Goal: Task Accomplishment & Management: Manage account settings

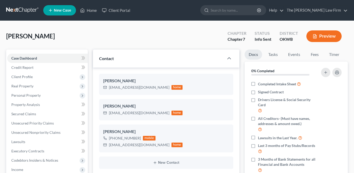
select select "3"
click at [85, 11] on icon at bounding box center [83, 11] width 4 height 4
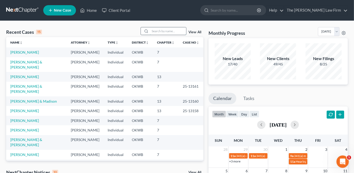
click at [167, 29] on input "search" at bounding box center [168, 30] width 36 height 7
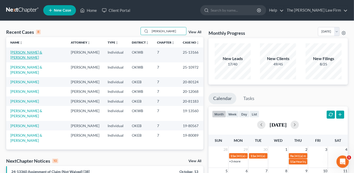
type input "lewis"
click at [42, 53] on link "[PERSON_NAME] & [PERSON_NAME]" at bounding box center [26, 55] width 32 height 10
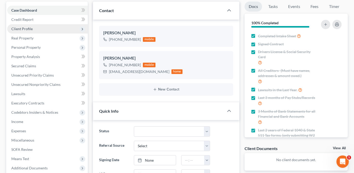
scroll to position [9, 0]
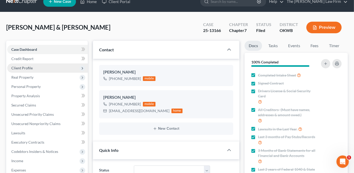
click at [52, 68] on span "Client Profile" at bounding box center [47, 67] width 81 height 9
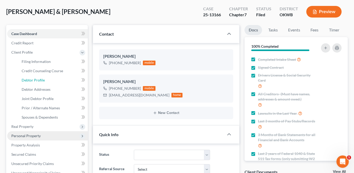
scroll to position [32, 0]
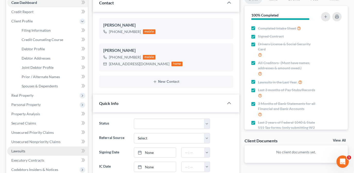
drag, startPoint x: 34, startPoint y: 149, endPoint x: 42, endPoint y: 149, distance: 8.8
click at [34, 149] on link "Lawsuits" at bounding box center [47, 150] width 81 height 9
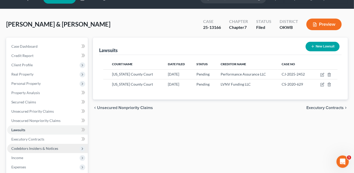
scroll to position [23, 0]
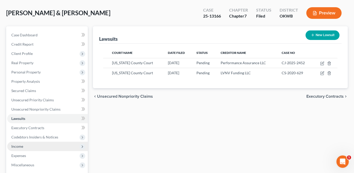
click at [48, 146] on span "Income" at bounding box center [47, 146] width 81 height 9
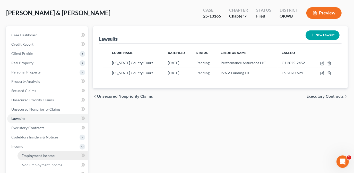
click at [49, 153] on span "Employment Income" at bounding box center [38, 155] width 33 height 4
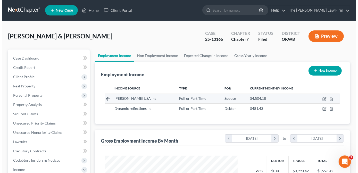
scroll to position [92, 143]
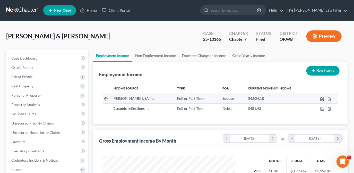
click at [322, 99] on icon "button" at bounding box center [323, 98] width 2 height 2
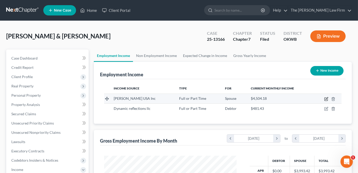
select select "0"
select select "37"
select select "1"
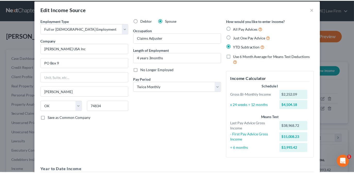
scroll to position [0, 0]
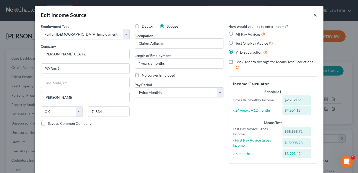
click at [314, 15] on button "×" at bounding box center [316, 15] width 4 height 6
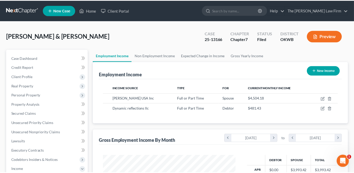
scroll to position [257622, 257571]
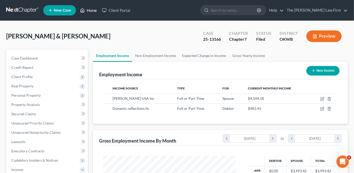
click at [95, 11] on link "Home" at bounding box center [89, 10] width 22 height 9
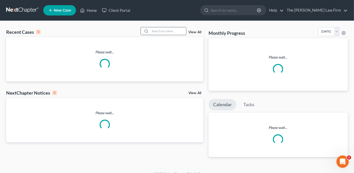
click at [183, 34] on input "search" at bounding box center [168, 30] width 36 height 7
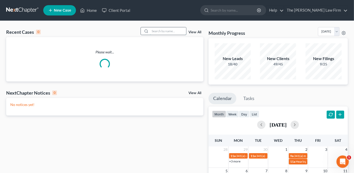
click at [176, 33] on input "search" at bounding box center [168, 30] width 36 height 7
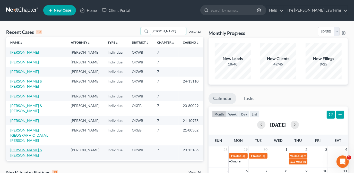
type input "jackson"
click at [42, 148] on link "Jackson, Michael & Jones-Jackson, Milisa" at bounding box center [26, 153] width 32 height 10
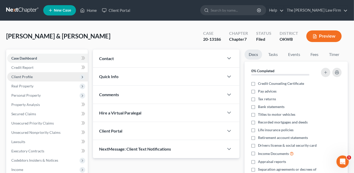
click at [51, 77] on span "Client Profile" at bounding box center [47, 76] width 81 height 9
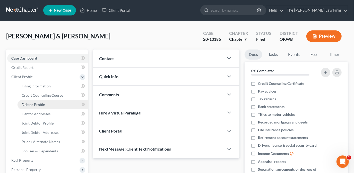
click at [55, 102] on link "Debtor Profile" at bounding box center [53, 104] width 70 height 9
select select "1"
select select "2"
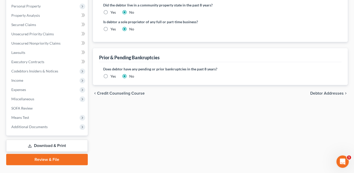
scroll to position [164, 0]
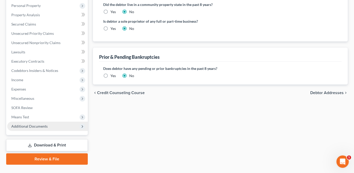
click at [57, 125] on span "Additional Documents" at bounding box center [47, 126] width 81 height 9
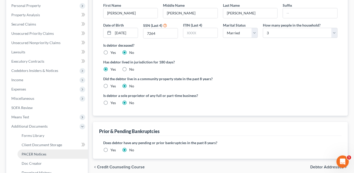
click at [42, 153] on span "PACER Notices" at bounding box center [34, 154] width 25 height 4
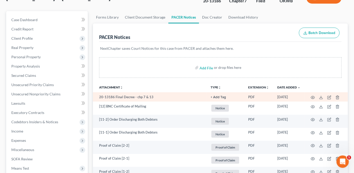
scroll to position [47, 0]
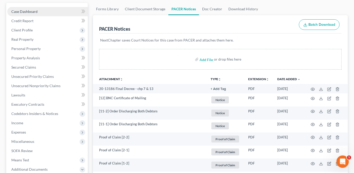
click at [53, 14] on link "Case Dashboard" at bounding box center [47, 11] width 81 height 9
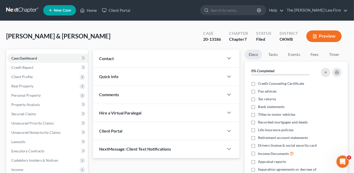
click at [225, 57] on div at bounding box center [231, 58] width 15 height 10
click at [230, 58] on polyline "button" at bounding box center [229, 58] width 3 height 2
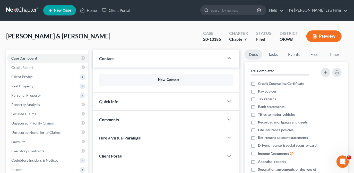
click at [168, 80] on button "New Contact" at bounding box center [166, 80] width 126 height 4
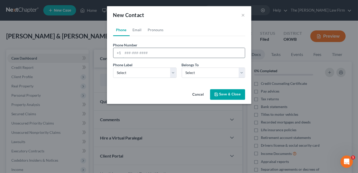
click at [137, 48] on input "tel" at bounding box center [184, 53] width 122 height 10
click at [138, 51] on input "tel" at bounding box center [184, 53] width 122 height 10
type input "8067464212"
drag, startPoint x: 154, startPoint y: 73, endPoint x: 153, endPoint y: 77, distance: 3.7
click at [154, 73] on select "Select Mobile Home Work Other" at bounding box center [144, 73] width 63 height 10
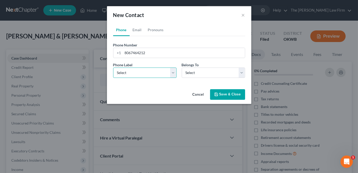
select select "0"
click at [113, 68] on select "Select Mobile Home Work Other" at bounding box center [144, 73] width 63 height 10
click at [206, 77] on select "Select Client Spouse Other" at bounding box center [213, 73] width 63 height 10
select select "0"
click at [182, 68] on select "Select Client Spouse Other" at bounding box center [213, 73] width 63 height 10
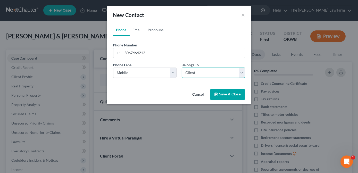
select select "0"
click at [139, 30] on link "Email" at bounding box center [137, 30] width 15 height 12
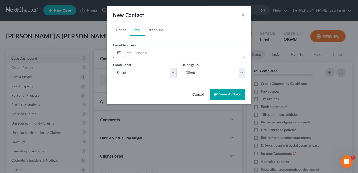
click at [136, 50] on input "email" at bounding box center [184, 53] width 122 height 10
type input "getasystem@gmail.com"
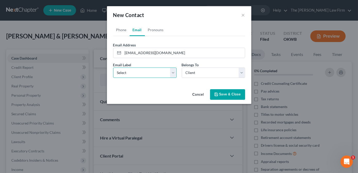
drag, startPoint x: 172, startPoint y: 74, endPoint x: 172, endPoint y: 77, distance: 2.8
click at [172, 74] on select "Select Home Work Other" at bounding box center [144, 73] width 63 height 10
select select "0"
click at [113, 68] on select "Select Home Work Other" at bounding box center [144, 73] width 63 height 10
click at [178, 81] on div "Email Label Select Home Work Other Belongs To * Select Client Spouse Other" at bounding box center [179, 72] width 137 height 20
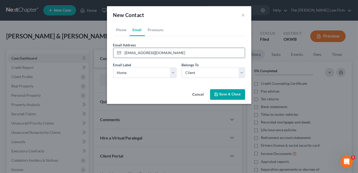
drag, startPoint x: 164, startPoint y: 53, endPoint x: 127, endPoint y: 55, distance: 37.2
click at [120, 54] on div "getasystem@gmail.com" at bounding box center [179, 53] width 132 height 10
click at [177, 40] on div "Phone Number * +1 8067464212 Ext. Phone Label * Select Mobile Home Work Other B…" at bounding box center [179, 59] width 132 height 46
click at [233, 96] on button "Save & Close" at bounding box center [227, 94] width 35 height 11
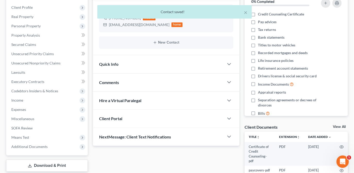
scroll to position [94, 0]
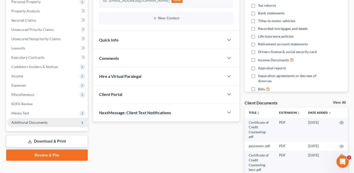
click at [68, 125] on span "Additional Documents" at bounding box center [47, 122] width 81 height 9
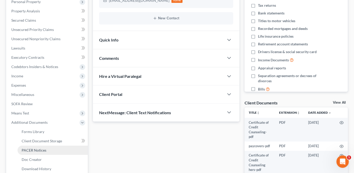
click at [65, 152] on link "PACER Notices" at bounding box center [53, 150] width 70 height 9
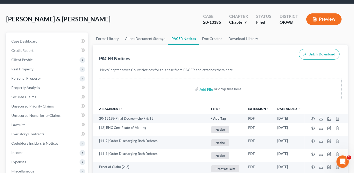
scroll to position [23, 0]
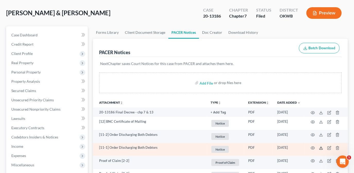
click at [322, 148] on polyline at bounding box center [322, 148] width 2 height 1
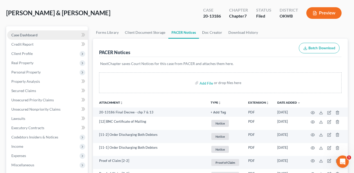
click at [63, 32] on link "Case Dashboard" at bounding box center [47, 34] width 81 height 9
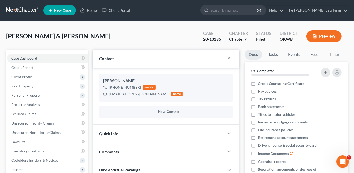
scroll to position [70, 0]
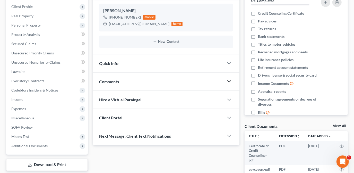
click at [226, 80] on icon "button" at bounding box center [229, 81] width 6 height 6
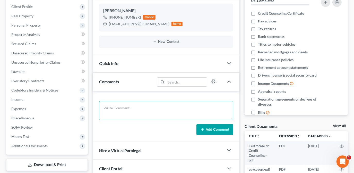
click at [176, 106] on textarea at bounding box center [166, 110] width 134 height 19
type textarea "C"
type textarea "Client requested discharge, updated phone and email and sent discharge via emai…"
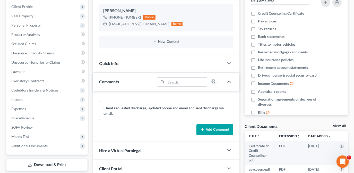
click at [214, 129] on button "Add Comment" at bounding box center [215, 129] width 37 height 11
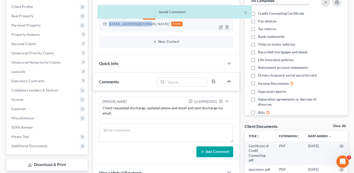
drag, startPoint x: 109, startPoint y: 23, endPoint x: 145, endPoint y: 24, distance: 35.8
click at [145, 24] on div "getasystem@gmail.com" at bounding box center [139, 23] width 61 height 5
drag, startPoint x: 141, startPoint y: 26, endPoint x: 139, endPoint y: 24, distance: 2.8
copy div "getasystem@gmail.com"
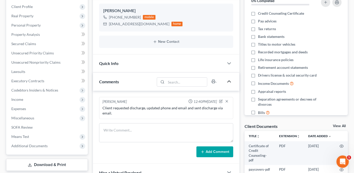
click at [237, 31] on div "Michael Jackson +1 (806) 746-4212 mobile getasystem@gmail.com home New Contact" at bounding box center [166, 25] width 147 height 57
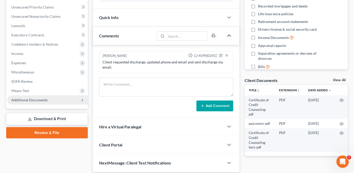
scroll to position [117, 0]
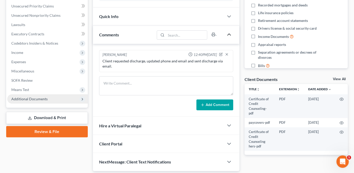
click at [52, 101] on span "Additional Documents" at bounding box center [47, 98] width 81 height 9
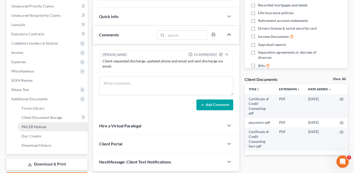
drag, startPoint x: 48, startPoint y: 128, endPoint x: 81, endPoint y: 130, distance: 33.3
click at [48, 128] on link "PACER Notices" at bounding box center [53, 126] width 70 height 9
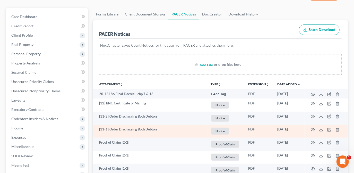
scroll to position [47, 0]
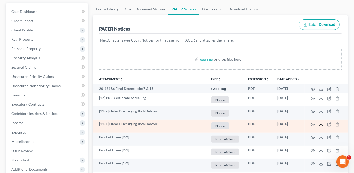
click at [322, 123] on icon at bounding box center [321, 124] width 4 height 4
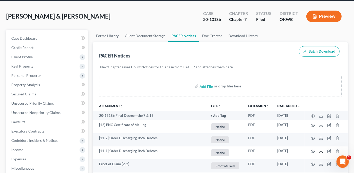
scroll to position [0, 0]
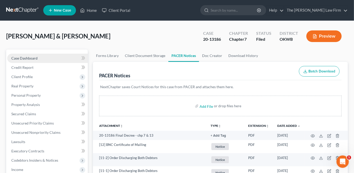
click at [43, 55] on link "Case Dashboard" at bounding box center [47, 58] width 81 height 9
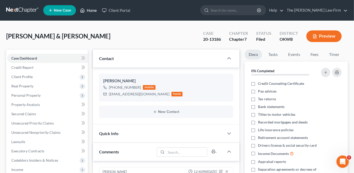
click at [97, 12] on link "Home" at bounding box center [89, 10] width 22 height 9
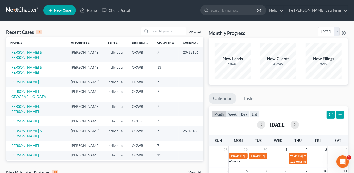
click at [52, 49] on td "Jackson, Michael & Jones-Jackson, Milisa" at bounding box center [36, 54] width 61 height 15
click at [42, 52] on link "Jackson, Michael & Jones-Jackson, Milisa" at bounding box center [26, 55] width 32 height 10
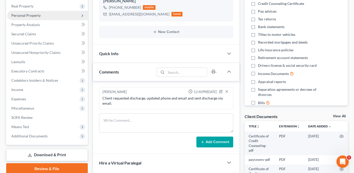
scroll to position [94, 0]
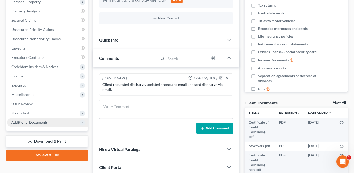
click at [47, 122] on span "Additional Documents" at bounding box center [47, 122] width 81 height 9
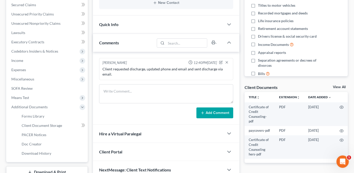
scroll to position [117, 0]
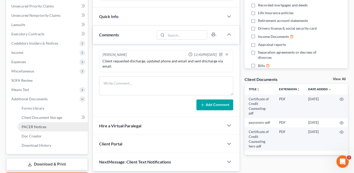
click at [31, 126] on span "PACER Notices" at bounding box center [34, 126] width 25 height 4
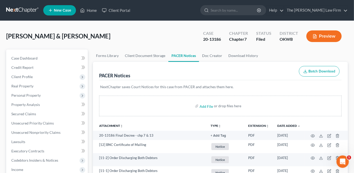
scroll to position [23, 0]
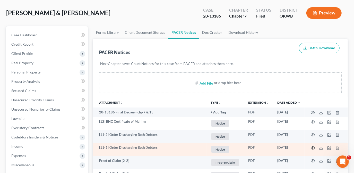
click at [311, 147] on icon "button" at bounding box center [313, 148] width 4 height 4
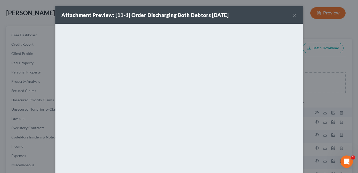
click at [293, 14] on button "×" at bounding box center [295, 15] width 4 height 6
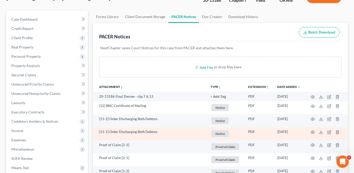
scroll to position [47, 0]
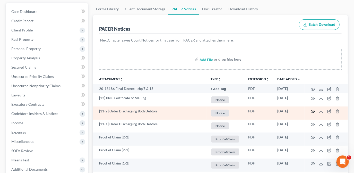
click at [315, 110] on icon "button" at bounding box center [313, 111] width 4 height 4
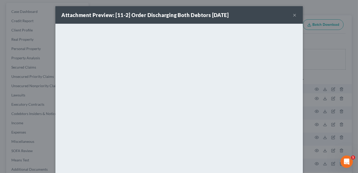
click at [293, 15] on button "×" at bounding box center [295, 15] width 4 height 6
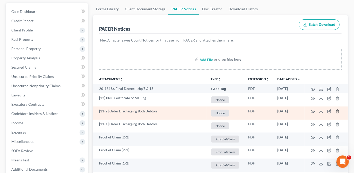
drag, startPoint x: 308, startPoint y: 110, endPoint x: 339, endPoint y: 112, distance: 31.5
click at [339, 112] on td at bounding box center [326, 112] width 43 height 13
drag, startPoint x: 308, startPoint y: 110, endPoint x: 336, endPoint y: 110, distance: 28.3
click at [334, 110] on td at bounding box center [326, 112] width 43 height 13
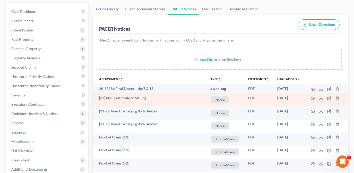
drag, startPoint x: 329, startPoint y: 97, endPoint x: 311, endPoint y: 97, distance: 18.0
click at [312, 97] on td at bounding box center [326, 99] width 43 height 13
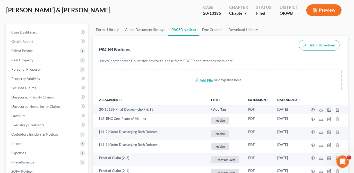
scroll to position [0, 0]
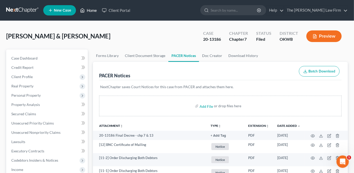
drag, startPoint x: 87, startPoint y: 11, endPoint x: 177, endPoint y: 54, distance: 99.1
click at [87, 11] on link "Home" at bounding box center [89, 10] width 22 height 9
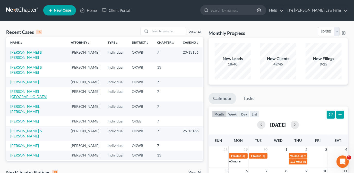
click at [36, 89] on link "Molina, Francheska" at bounding box center [28, 94] width 37 height 10
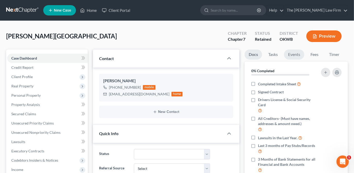
scroll to position [30, 0]
click at [312, 53] on link "Fees" at bounding box center [315, 54] width 16 height 10
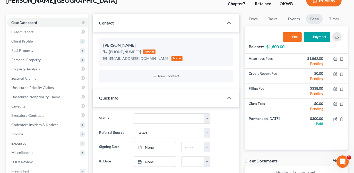
scroll to position [47, 0]
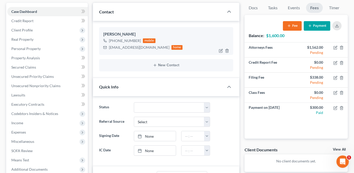
drag, startPoint x: 139, startPoint y: 40, endPoint x: 111, endPoint y: 41, distance: 27.9
click at [111, 41] on div "+1 (580) 507-8966" at bounding box center [125, 40] width 32 height 5
copy div "1 (580) 507-8966"
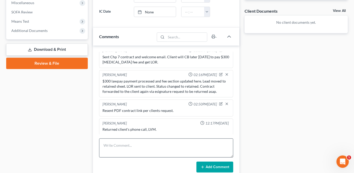
scroll to position [187, 0]
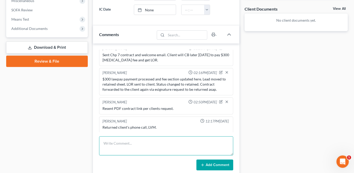
click at [130, 140] on textarea at bounding box center [166, 145] width 134 height 19
paste textarea "Client has paid $300, she has received a summons from Legend Finance for Nov 5t…"
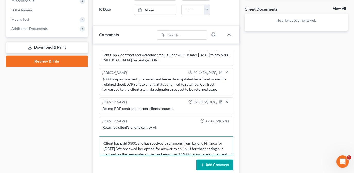
scroll to position [17, 0]
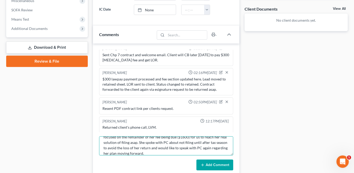
type textarea "Client has paid $300, she has received a summons from Legend Finance for Nov 5t…"
click at [218, 165] on button "Add Comment" at bounding box center [215, 165] width 37 height 11
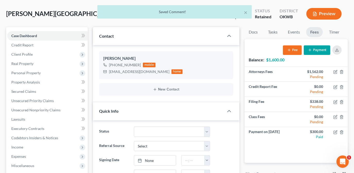
scroll to position [47, 0]
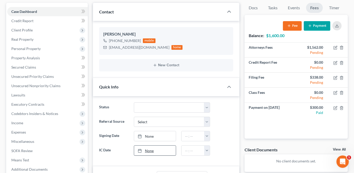
click at [167, 148] on link "None" at bounding box center [155, 151] width 42 height 10
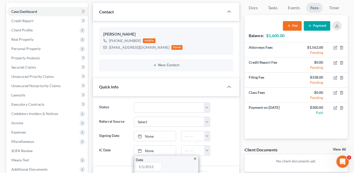
scroll to position [117, 0]
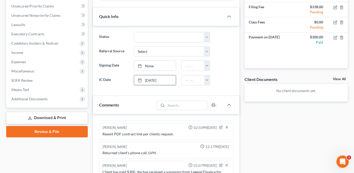
click at [272, 127] on div "Docs Tasks Events Fees Timer 0% Completed Nothing here yet! Completed Intake Sh…" at bounding box center [296, 116] width 108 height 369
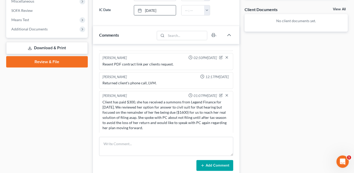
scroll to position [187, 0]
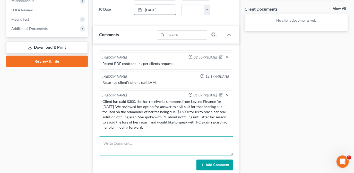
drag, startPoint x: 142, startPoint y: 138, endPoint x: 130, endPoint y: 133, distance: 12.6
click at [142, 138] on textarea at bounding box center [166, 145] width 134 height 19
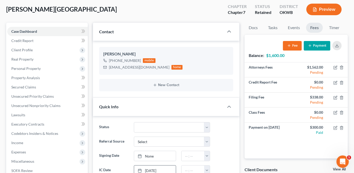
scroll to position [0, 0]
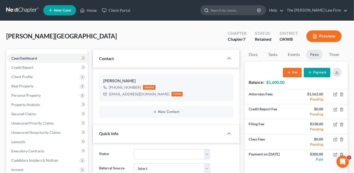
drag, startPoint x: 233, startPoint y: 10, endPoint x: 229, endPoint y: 14, distance: 5.7
click at [233, 11] on input "search" at bounding box center [234, 10] width 47 height 10
type input "lewis"
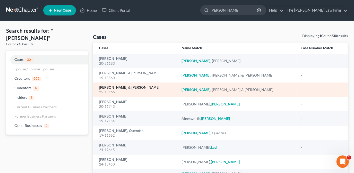
click at [129, 88] on link "[PERSON_NAME] & [PERSON_NAME]" at bounding box center [129, 88] width 61 height 4
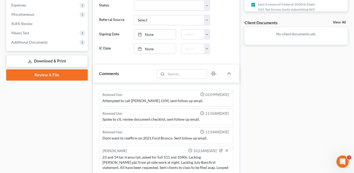
scroll to position [258, 0]
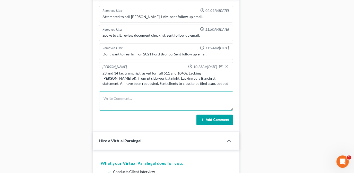
click at [147, 106] on textarea at bounding box center [166, 100] width 134 height 19
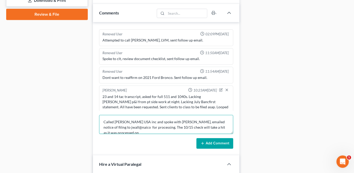
scroll to position [1, 0]
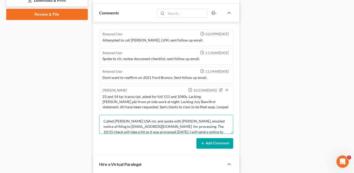
drag, startPoint x: 129, startPoint y: 125, endPoint x: 105, endPoint y: 125, distance: 23.5
click at [96, 125] on div "Removed User 02:07PM, 07/16/2025 Spoke with bell finance to confirm client stat…" at bounding box center [166, 88] width 147 height 133
type textarea "Called Chandler USA inc and spoke with Jana, emailed notice of filing to jwall@…"
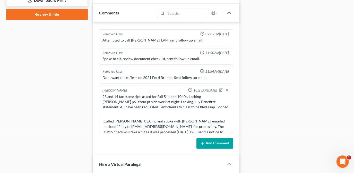
drag, startPoint x: 215, startPoint y: 143, endPoint x: 174, endPoint y: 0, distance: 148.2
click at [215, 143] on button "Add Comment" at bounding box center [215, 143] width 37 height 11
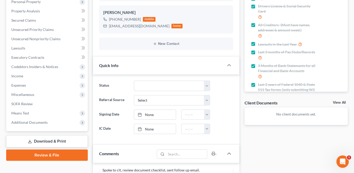
scroll to position [0, 0]
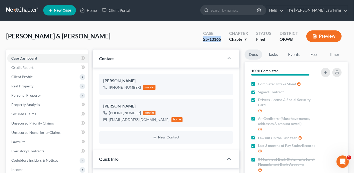
drag, startPoint x: 214, startPoint y: 38, endPoint x: 204, endPoint y: 39, distance: 10.8
click at [204, 39] on div "25-13166" at bounding box center [212, 39] width 18 height 6
copy div "25-13166"
click at [107, 30] on div "Lewis, Darren & Jenifer Upgraded Case 25-13166 Chapter Chapter 7 Status Filed D…" at bounding box center [177, 38] width 342 height 22
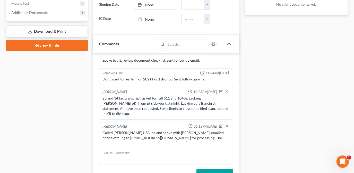
scroll to position [140, 0]
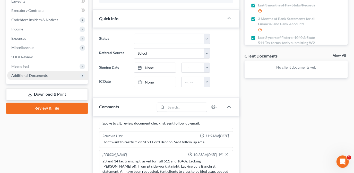
click at [49, 77] on span "Additional Documents" at bounding box center [47, 75] width 81 height 9
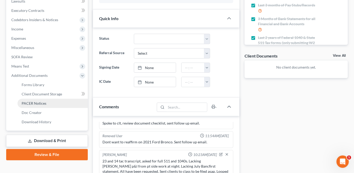
click at [54, 104] on link "PACER Notices" at bounding box center [53, 103] width 70 height 9
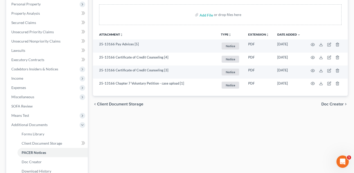
scroll to position [77, 0]
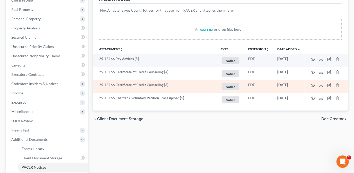
drag, startPoint x: 221, startPoint y: 86, endPoint x: 212, endPoint y: 38, distance: 48.6
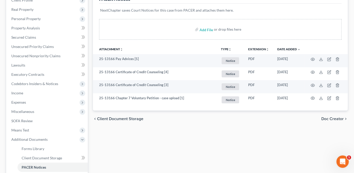
scroll to position [140, 0]
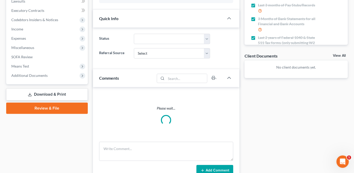
click at [56, 76] on span "Additional Documents" at bounding box center [47, 75] width 81 height 9
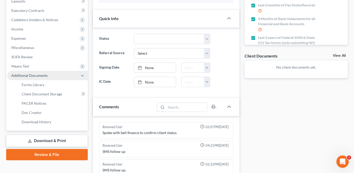
scroll to position [218, 0]
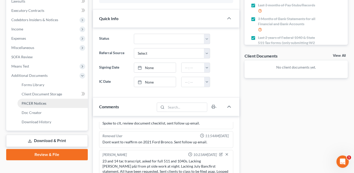
click at [52, 102] on link "PACER Notices" at bounding box center [53, 103] width 70 height 9
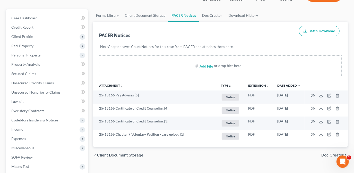
scroll to position [47, 0]
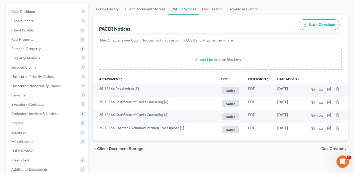
click at [228, 150] on div "chevron_left Client Document Storage Doc Creator chevron_right" at bounding box center [220, 148] width 255 height 16
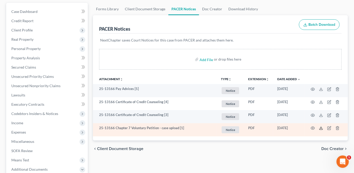
click at [322, 129] on icon at bounding box center [321, 128] width 4 height 4
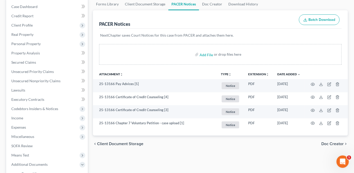
scroll to position [0, 0]
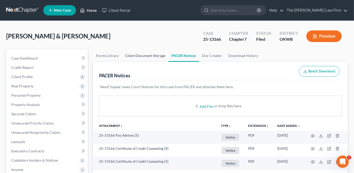
click at [96, 10] on link "Home" at bounding box center [89, 10] width 22 height 9
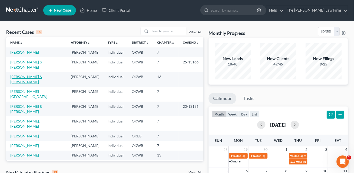
click at [30, 74] on link "Bruce, Billy & Jamie" at bounding box center [26, 79] width 32 height 10
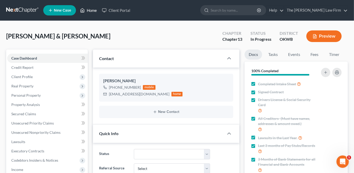
click at [88, 9] on link "Home" at bounding box center [89, 10] width 22 height 9
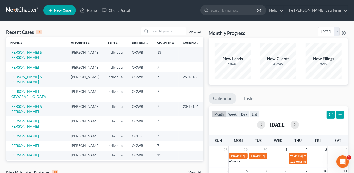
click at [39, 163] on link "[PERSON_NAME] & [PERSON_NAME]" at bounding box center [26, 168] width 32 height 10
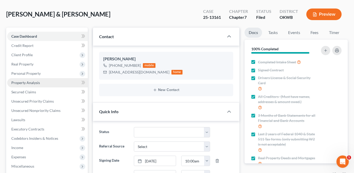
scroll to position [140, 0]
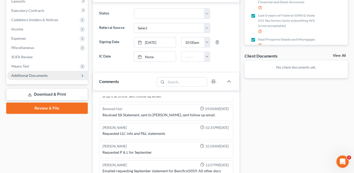
click at [47, 76] on span "Additional Documents" at bounding box center [47, 75] width 81 height 9
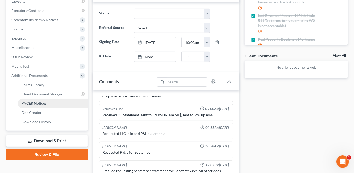
click at [40, 103] on span "PACER Notices" at bounding box center [34, 103] width 25 height 4
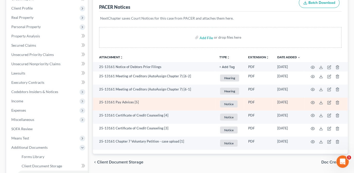
scroll to position [70, 0]
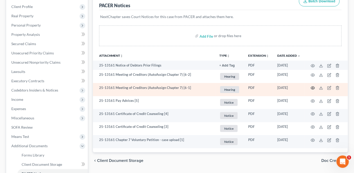
click at [313, 87] on icon "button" at bounding box center [313, 88] width 4 height 4
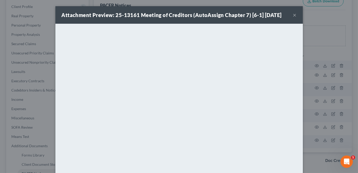
drag, startPoint x: 292, startPoint y: 15, endPoint x: 296, endPoint y: 24, distance: 9.8
click at [293, 16] on button "×" at bounding box center [295, 15] width 4 height 6
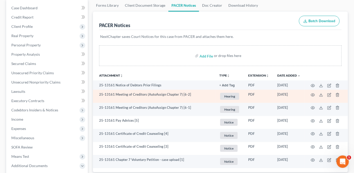
scroll to position [23, 0]
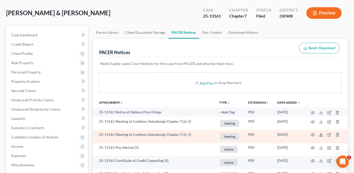
click at [322, 135] on polyline at bounding box center [322, 135] width 2 height 1
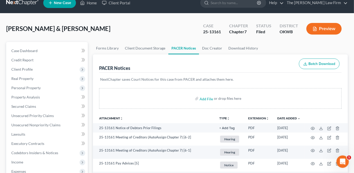
scroll to position [0, 0]
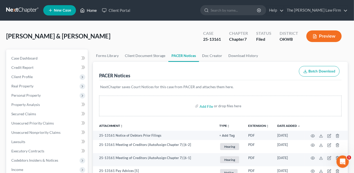
click at [90, 14] on link "Home" at bounding box center [89, 10] width 22 height 9
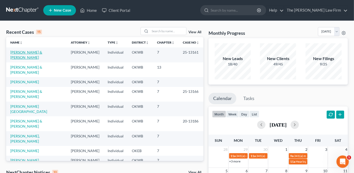
drag, startPoint x: 44, startPoint y: 52, endPoint x: 41, endPoint y: 53, distance: 2.8
click at [42, 52] on link "[PERSON_NAME] & [PERSON_NAME]" at bounding box center [26, 55] width 32 height 10
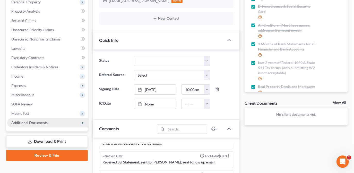
scroll to position [94, 0]
click at [51, 120] on span "Additional Documents" at bounding box center [47, 122] width 81 height 9
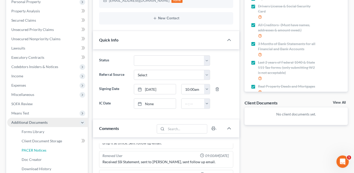
drag, startPoint x: 60, startPoint y: 149, endPoint x: 79, endPoint y: 121, distance: 33.5
click at [60, 149] on link "PACER Notices" at bounding box center [53, 150] width 70 height 9
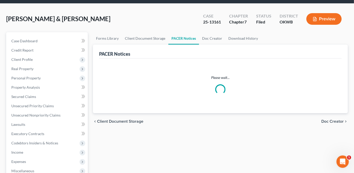
scroll to position [70, 0]
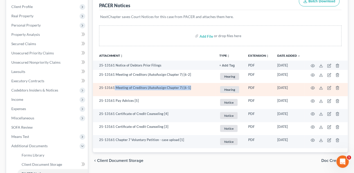
drag, startPoint x: 115, startPoint y: 86, endPoint x: 190, endPoint y: 86, distance: 75.0
click at [190, 86] on td "25-13161 Meeting of Creditors (AutoAssign Chapter 7) [6-1]" at bounding box center [154, 89] width 122 height 13
drag, startPoint x: 185, startPoint y: 86, endPoint x: 170, endPoint y: 88, distance: 15.6
copy td "Meeting of Creditors (AutoAssign Chapter 7) [6-1]"
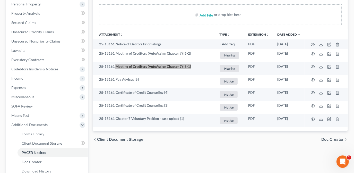
scroll to position [30, 0]
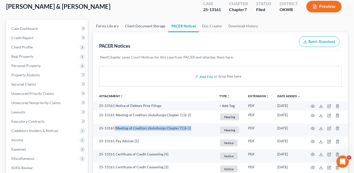
drag, startPoint x: 108, startPoint y: 25, endPoint x: 156, endPoint y: 27, distance: 47.5
click at [108, 25] on link "Forms Library" at bounding box center [107, 26] width 29 height 12
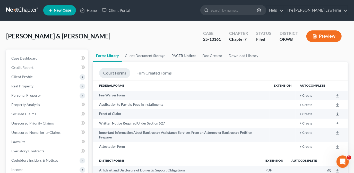
click at [179, 55] on link "PACER Notices" at bounding box center [184, 55] width 31 height 12
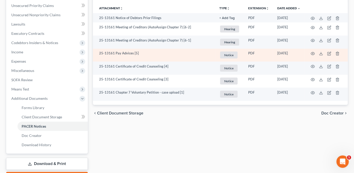
scroll to position [94, 0]
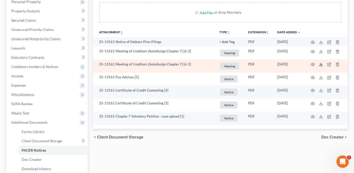
click at [322, 63] on icon at bounding box center [321, 64] width 4 height 4
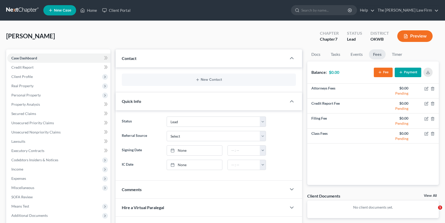
select select "5"
click at [72, 10] on link "New Case" at bounding box center [59, 10] width 33 height 10
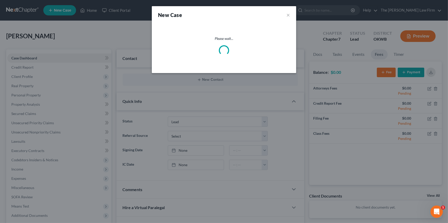
select select "65"
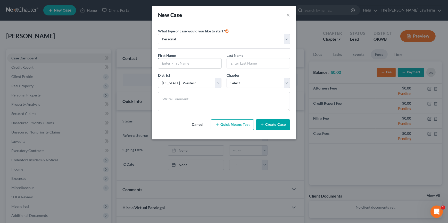
click at [186, 60] on input "text" at bounding box center [189, 64] width 63 height 10
type input "[PERSON_NAME]"
click at [265, 80] on select "Select 7 11 12 13" at bounding box center [258, 83] width 63 height 10
select select "0"
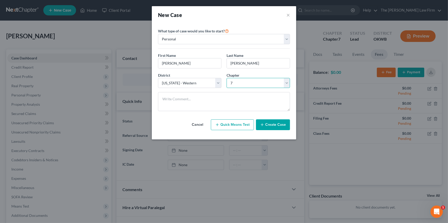
click at [227, 78] on select "Select 7 11 12 13" at bounding box center [258, 83] width 63 height 10
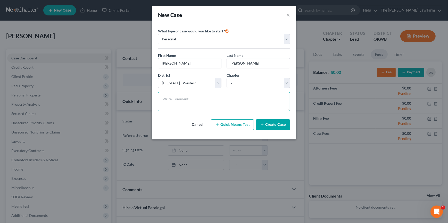
drag, startPoint x: 242, startPoint y: 102, endPoint x: 240, endPoint y: 97, distance: 5.7
click at [242, 102] on textarea at bounding box center [224, 101] width 132 height 19
type textarea "Dist an chp not yet confirmed. Lead referred from [PERSON_NAME]. Starting with …"
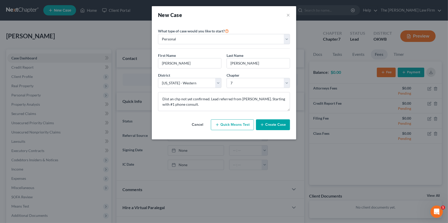
click at [269, 126] on button "Create Case" at bounding box center [273, 125] width 34 height 11
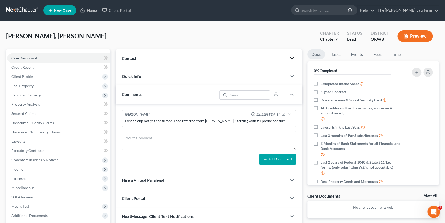
click at [290, 57] on polyline "button" at bounding box center [291, 58] width 3 height 2
click at [270, 59] on div "Contact" at bounding box center [200, 58] width 171 height 18
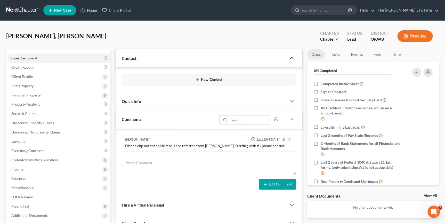
click at [227, 79] on button "New Contact" at bounding box center [208, 80] width 165 height 4
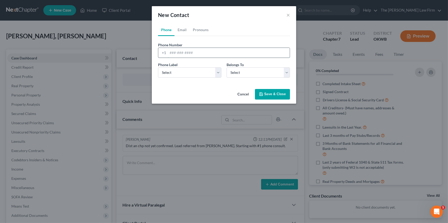
click at [198, 48] on input "tel" at bounding box center [229, 53] width 122 height 10
type input "[PHONE_NUMBER]"
click at [218, 76] on select "Select Mobile Home Work Other" at bounding box center [189, 73] width 63 height 10
select select "0"
click at [158, 68] on select "Select Mobile Home Work Other" at bounding box center [189, 73] width 63 height 10
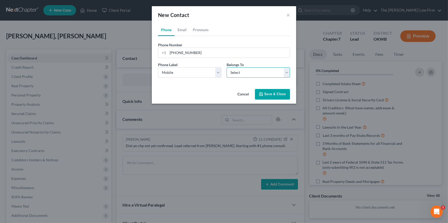
drag, startPoint x: 235, startPoint y: 74, endPoint x: 235, endPoint y: 78, distance: 4.1
click at [235, 74] on select "Select Client Other" at bounding box center [258, 73] width 63 height 10
click at [227, 68] on select "Select Client Other" at bounding box center [258, 73] width 63 height 10
click at [238, 75] on select "Select Client Other" at bounding box center [258, 73] width 63 height 10
select select "0"
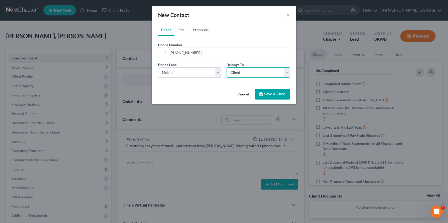
click at [227, 68] on select "Select Client Other" at bounding box center [258, 73] width 63 height 10
select select "0"
click at [181, 29] on link "Email" at bounding box center [181, 30] width 15 height 12
click at [188, 50] on input "email" at bounding box center [229, 53] width 122 height 10
click at [204, 54] on input "email" at bounding box center [229, 53] width 122 height 10
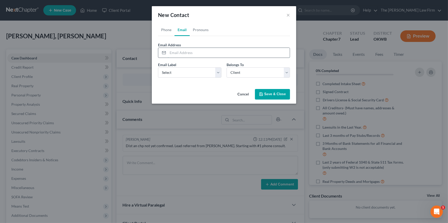
paste input "[EMAIL_ADDRESS][DOMAIN_NAME]"
type input "[EMAIL_ADDRESS][DOMAIN_NAME]"
drag, startPoint x: 189, startPoint y: 73, endPoint x: 189, endPoint y: 77, distance: 3.9
click at [189, 73] on select "Select Home Work Other" at bounding box center [189, 73] width 63 height 10
select select "0"
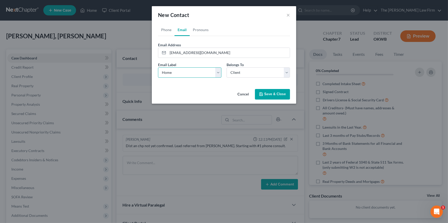
click at [158, 68] on select "Select Home Work Other" at bounding box center [189, 73] width 63 height 10
click at [273, 95] on button "Save & Close" at bounding box center [272, 94] width 35 height 11
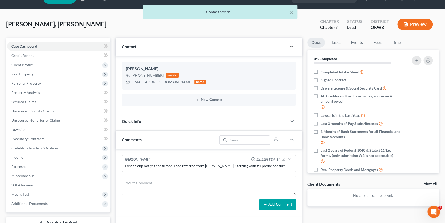
scroll to position [23, 0]
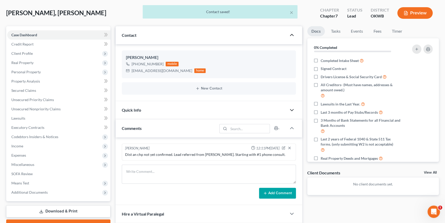
click at [292, 112] on icon "button" at bounding box center [291, 110] width 6 height 6
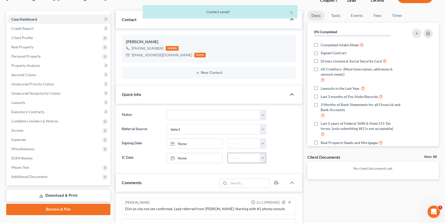
scroll to position [70, 0]
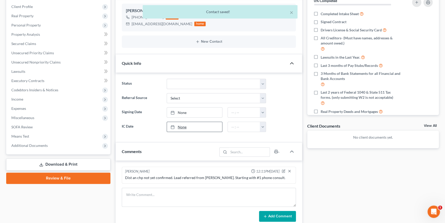
click at [198, 124] on link "None" at bounding box center [194, 127] width 55 height 10
type input "[DATE]"
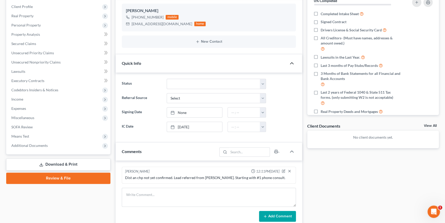
click at [283, 123] on div at bounding box center [283, 127] width 30 height 10
click at [320, 158] on div "Docs Tasks Events Fees Timer 0% Completed Nothing here yet! Completed Intake Sh…" at bounding box center [372, 131] width 137 height 304
click at [260, 99] on select "Select Word Of Mouth Previous Clients Direct Mail Website Google Search Modern …" at bounding box center [215, 98] width 99 height 10
select select "6"
click at [166, 93] on select "Select Word Of Mouth Previous Clients Direct Mail Website Google Search Modern …" at bounding box center [215, 98] width 99 height 10
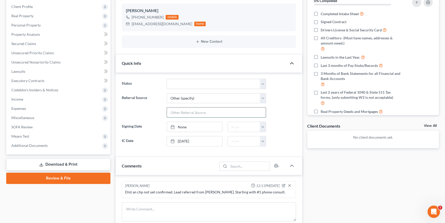
click at [207, 113] on input "text" at bounding box center [216, 113] width 99 height 10
type input "[PERSON_NAME]"
click at [315, 167] on div "Docs Tasks Events Fees Timer 0% Completed Nothing here yet! Completed Intake Sh…" at bounding box center [372, 138] width 137 height 318
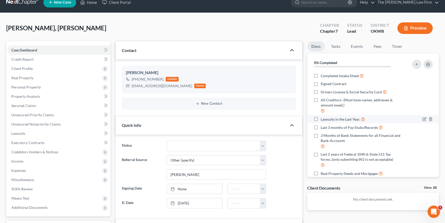
scroll to position [0, 0]
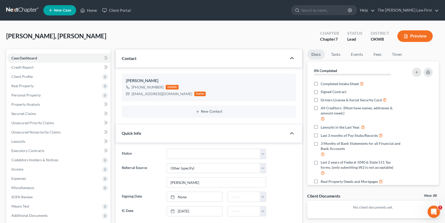
drag, startPoint x: 279, startPoint y: 39, endPoint x: 274, endPoint y: 39, distance: 4.9
click at [279, 39] on div "[PERSON_NAME], [PERSON_NAME] Upgraded Chapter Chapter 7 Status Lead District OK…" at bounding box center [222, 38] width 432 height 22
click at [92, 10] on link "Home" at bounding box center [89, 10] width 22 height 9
